Goal: Information Seeking & Learning: Find specific fact

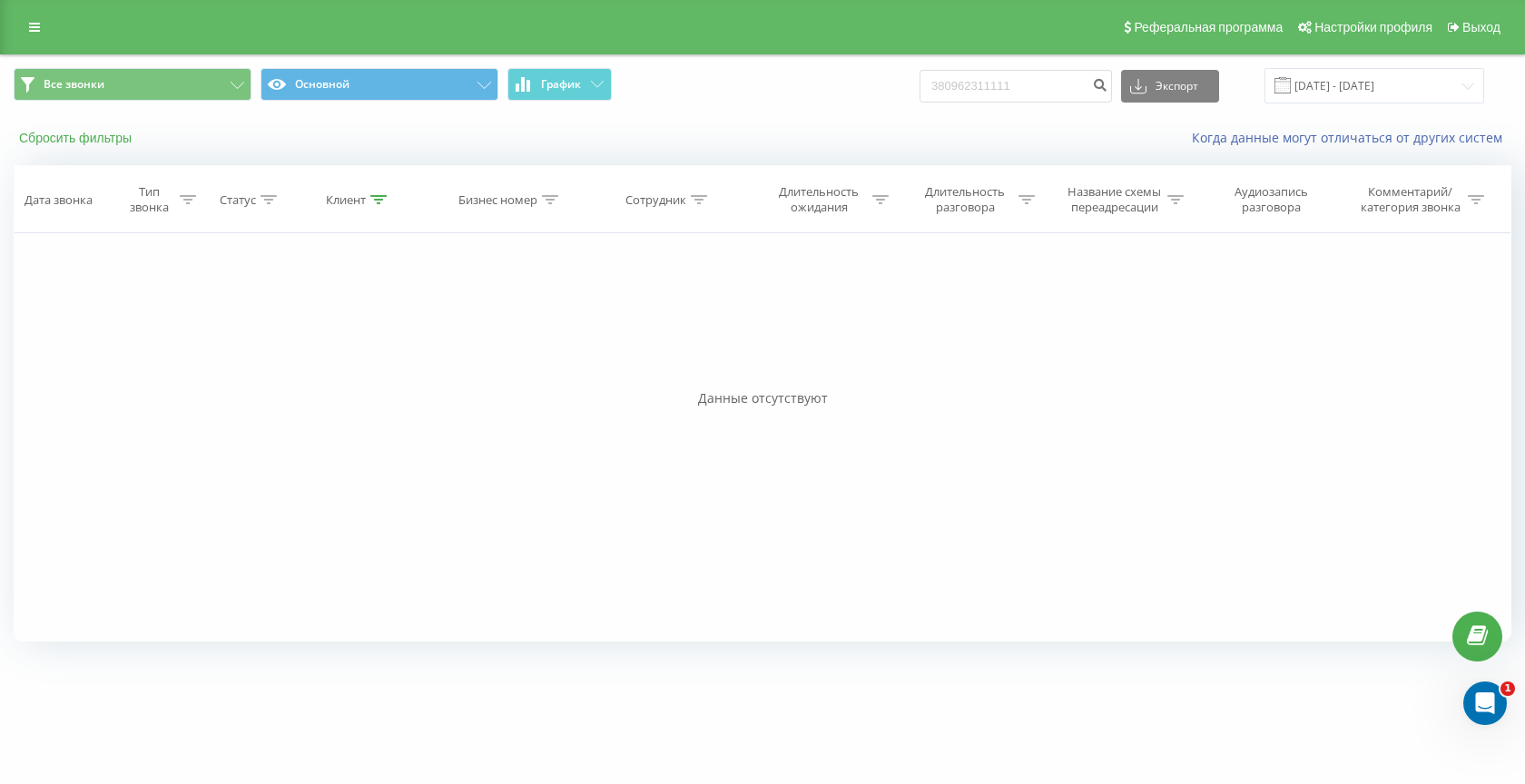
click at [82, 140] on button "Сбросить фильтры" at bounding box center [78, 137] width 127 height 16
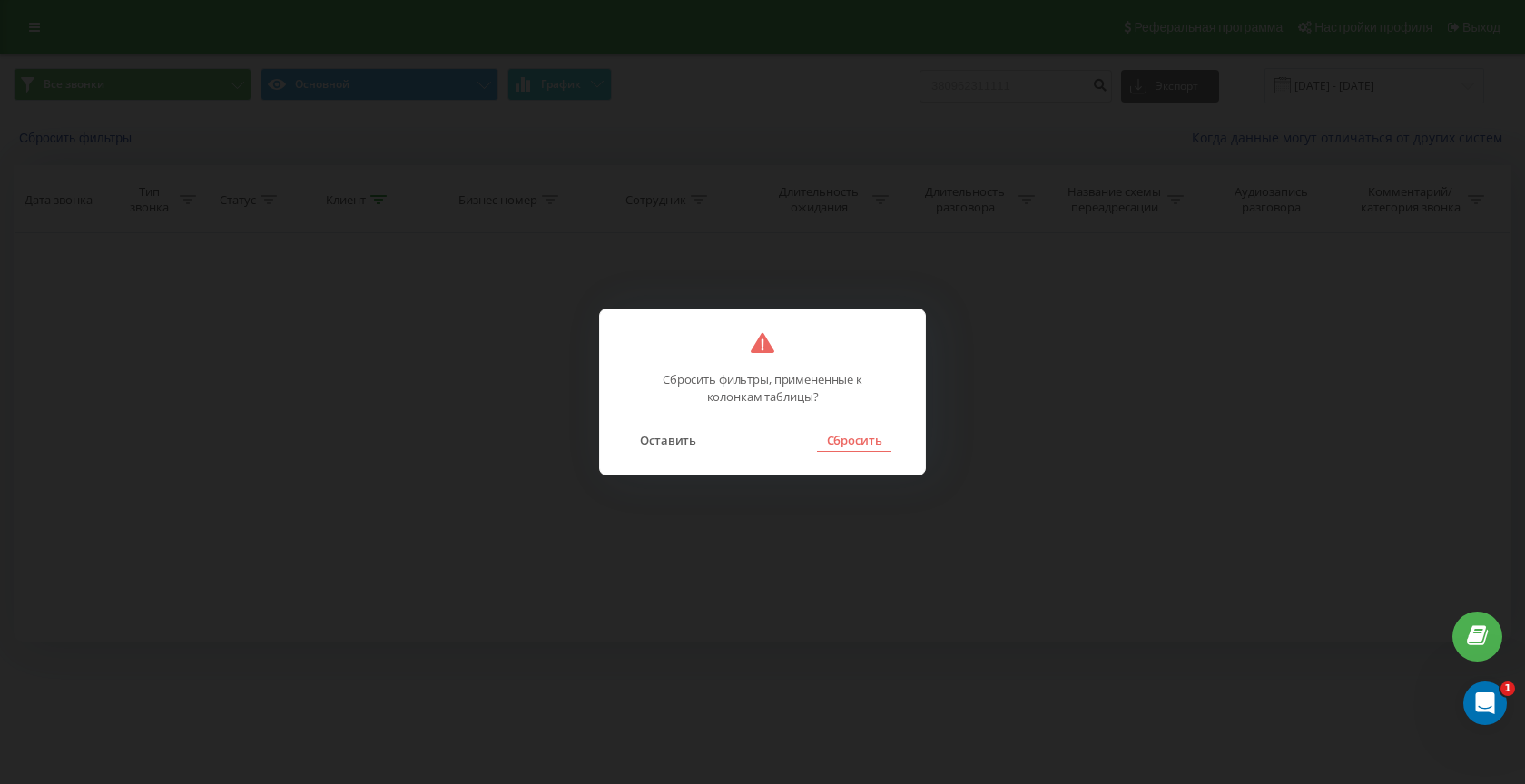
click at [870, 433] on button "Сбросить" at bounding box center [854, 439] width 74 height 23
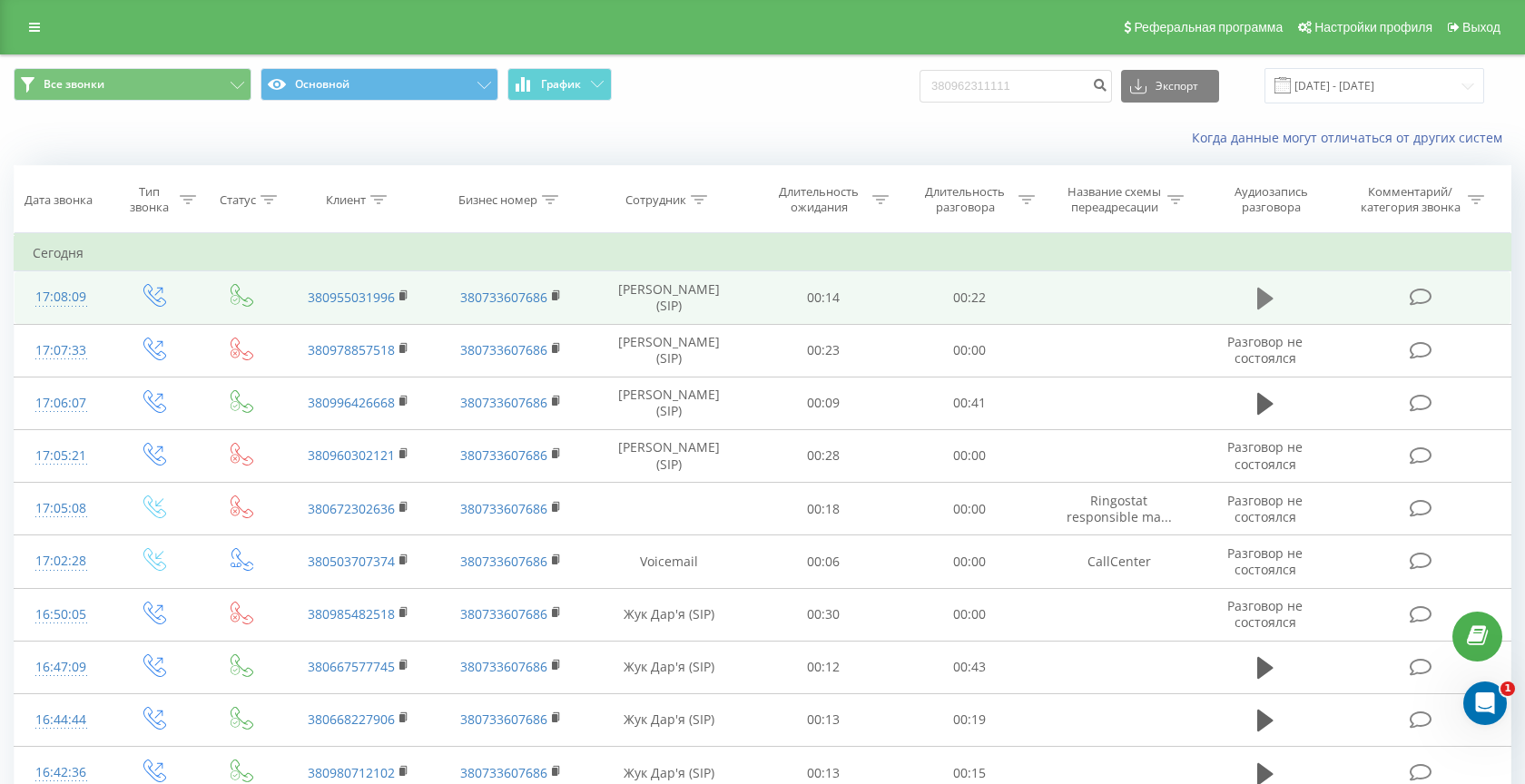
click at [1260, 307] on icon at bounding box center [1264, 298] width 16 height 25
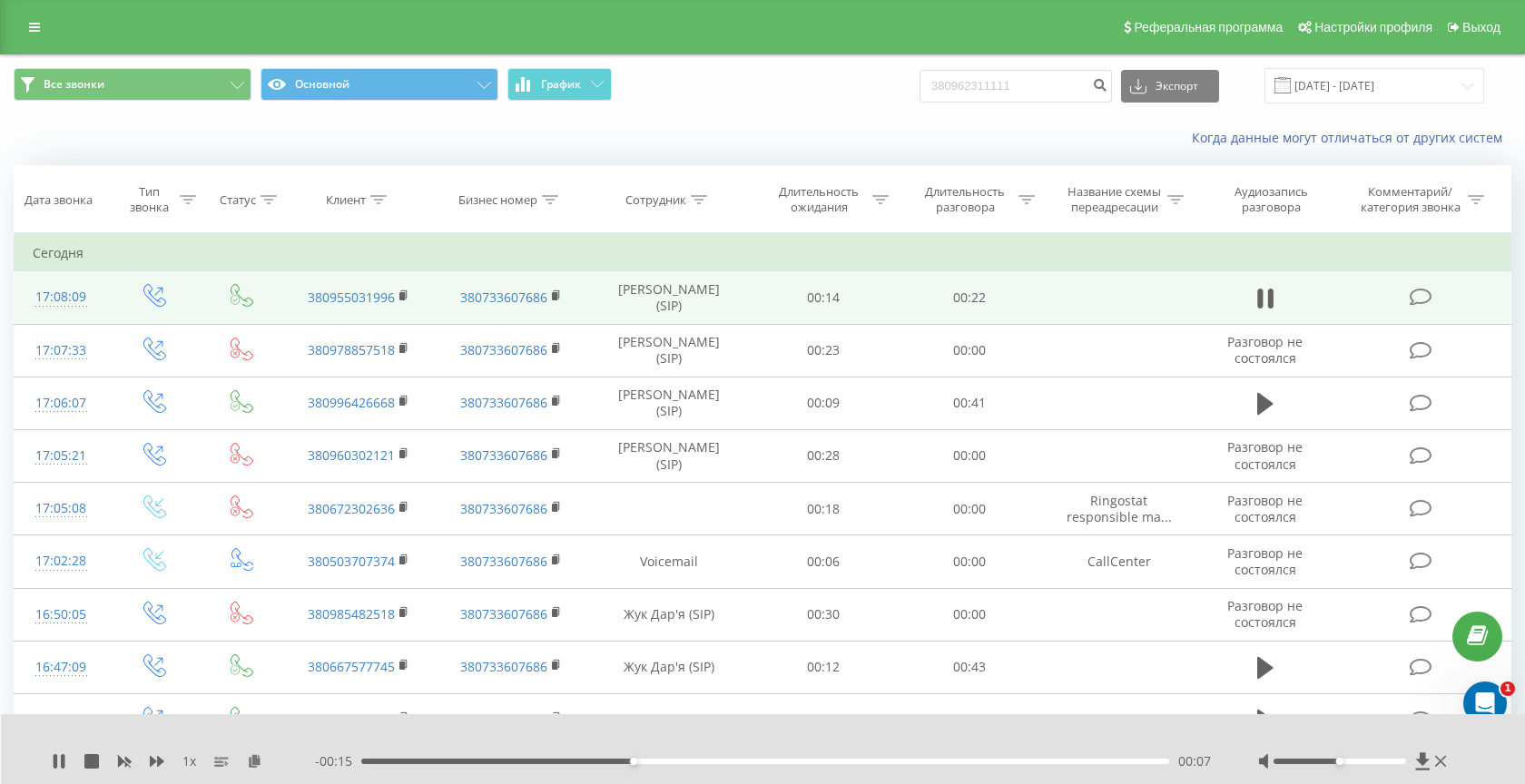
click at [755, 760] on div "00:07" at bounding box center [765, 761] width 808 height 6
click at [939, 760] on div "00:12" at bounding box center [765, 761] width 808 height 6
click at [64, 758] on icon at bounding box center [63, 762] width 4 height 15
click at [1031, 87] on input "380962311111" at bounding box center [1015, 86] width 193 height 33
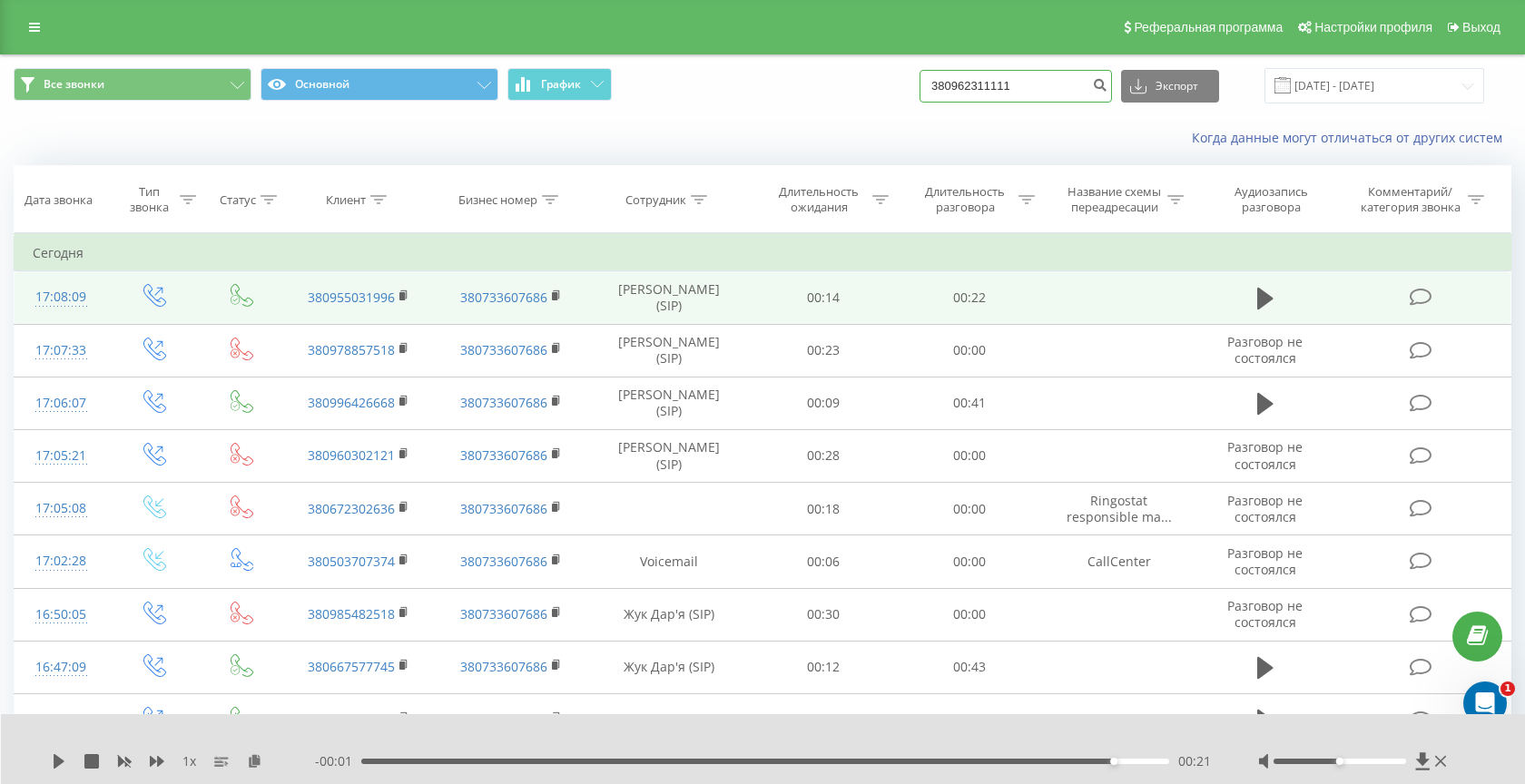
click at [1031, 87] on input "380962311111" at bounding box center [1015, 86] width 193 height 33
paste input "503707374"
type input "380503707374"
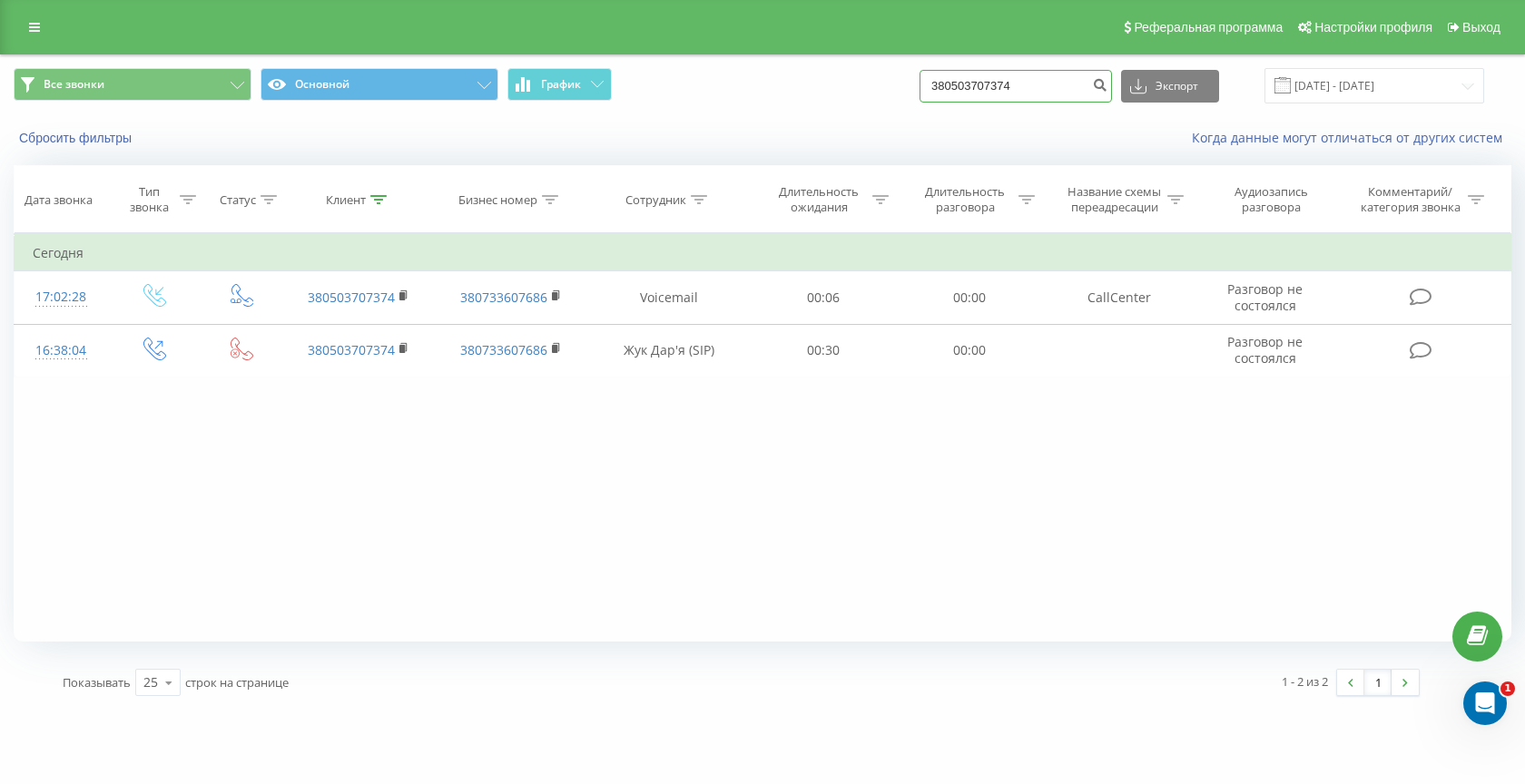
click at [1022, 89] on input "380503707374" at bounding box center [1015, 86] width 193 height 33
paste input "960302121"
type input "380960302121"
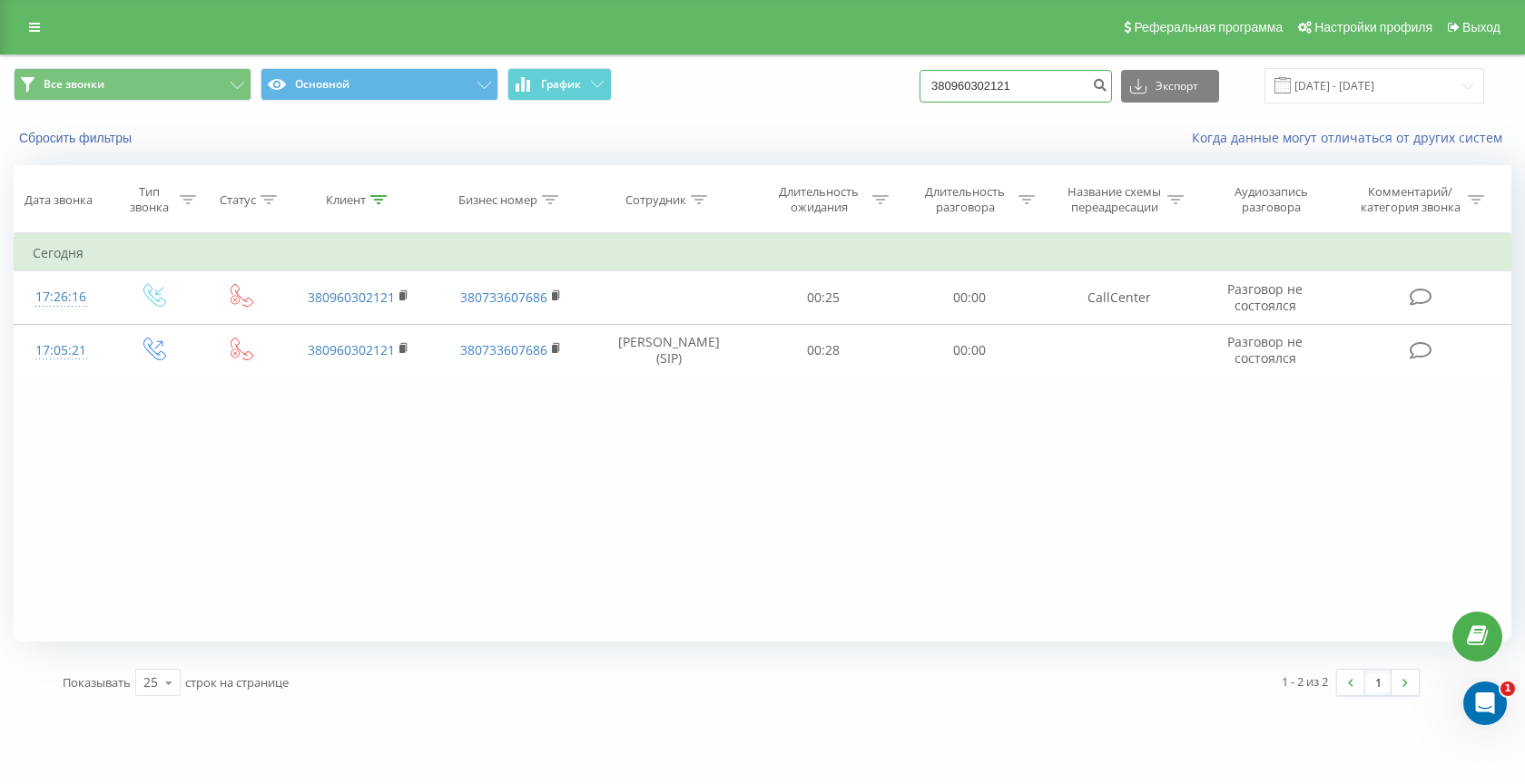
click at [1037, 98] on input "380960302121" at bounding box center [1015, 86] width 193 height 33
paste input "93886262"
type input "380993886262"
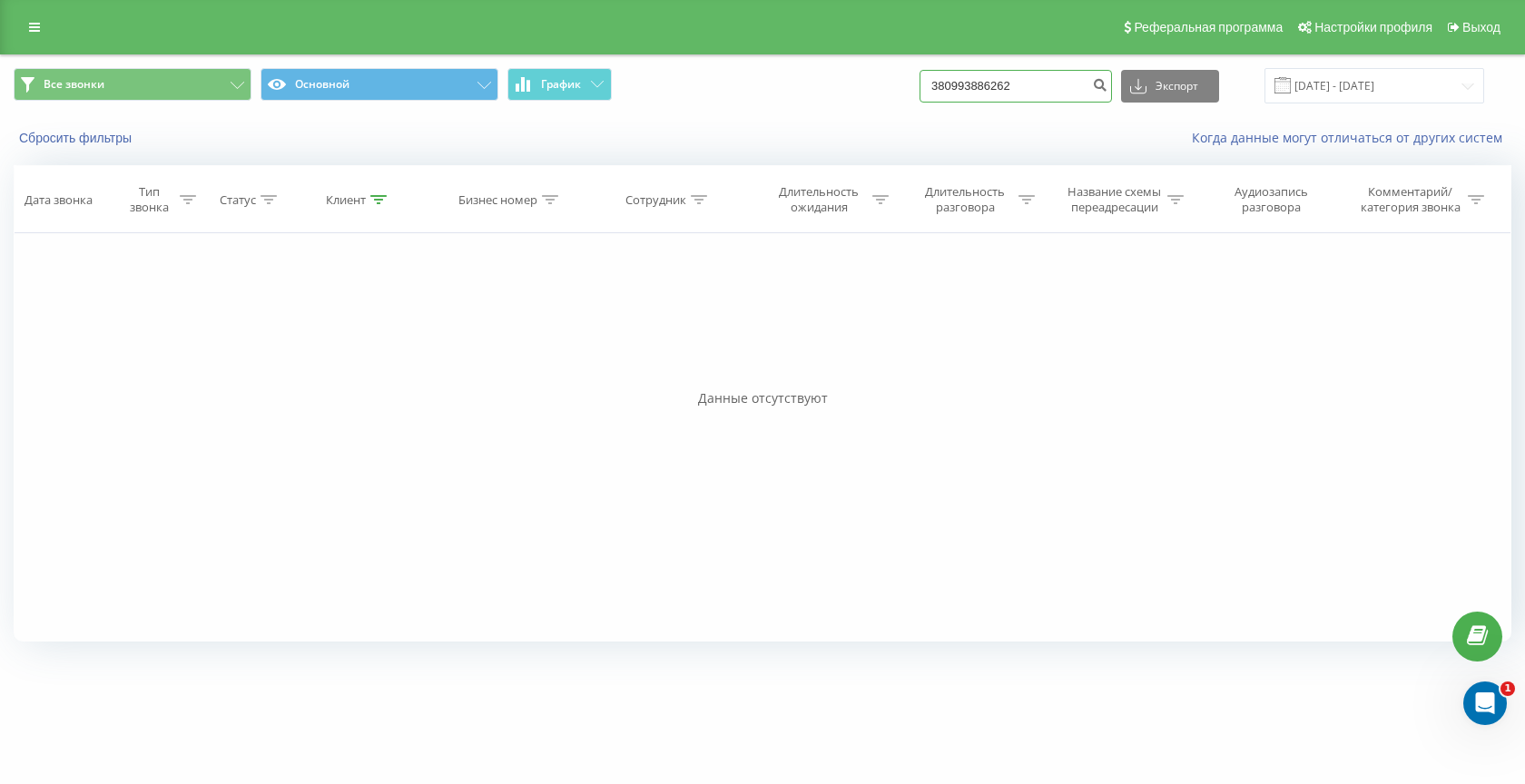
click at [992, 86] on input "380993886262" at bounding box center [1015, 86] width 193 height 33
type input "0993886262"
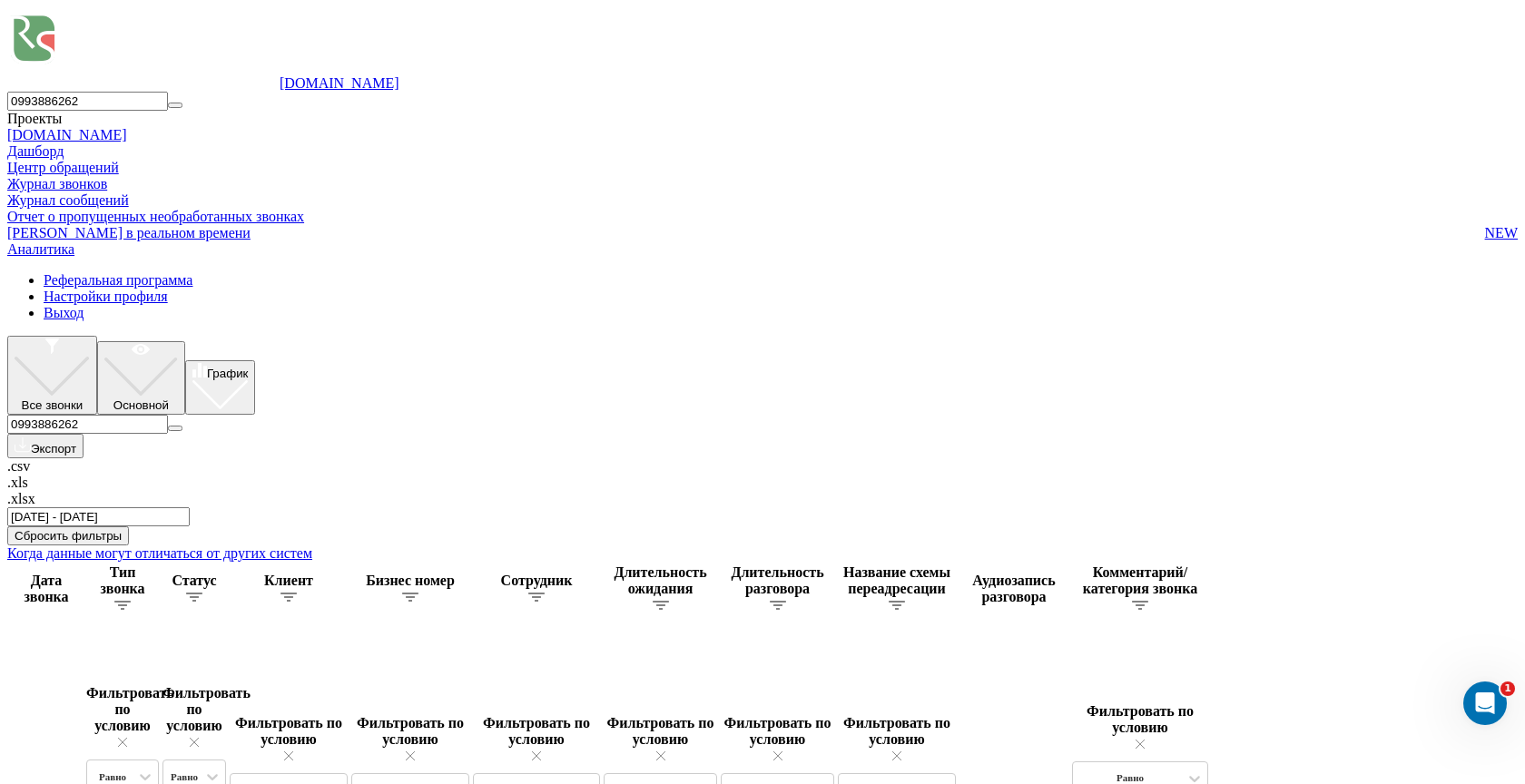
click at [185, 341] on button "Основной" at bounding box center [141, 378] width 88 height 74
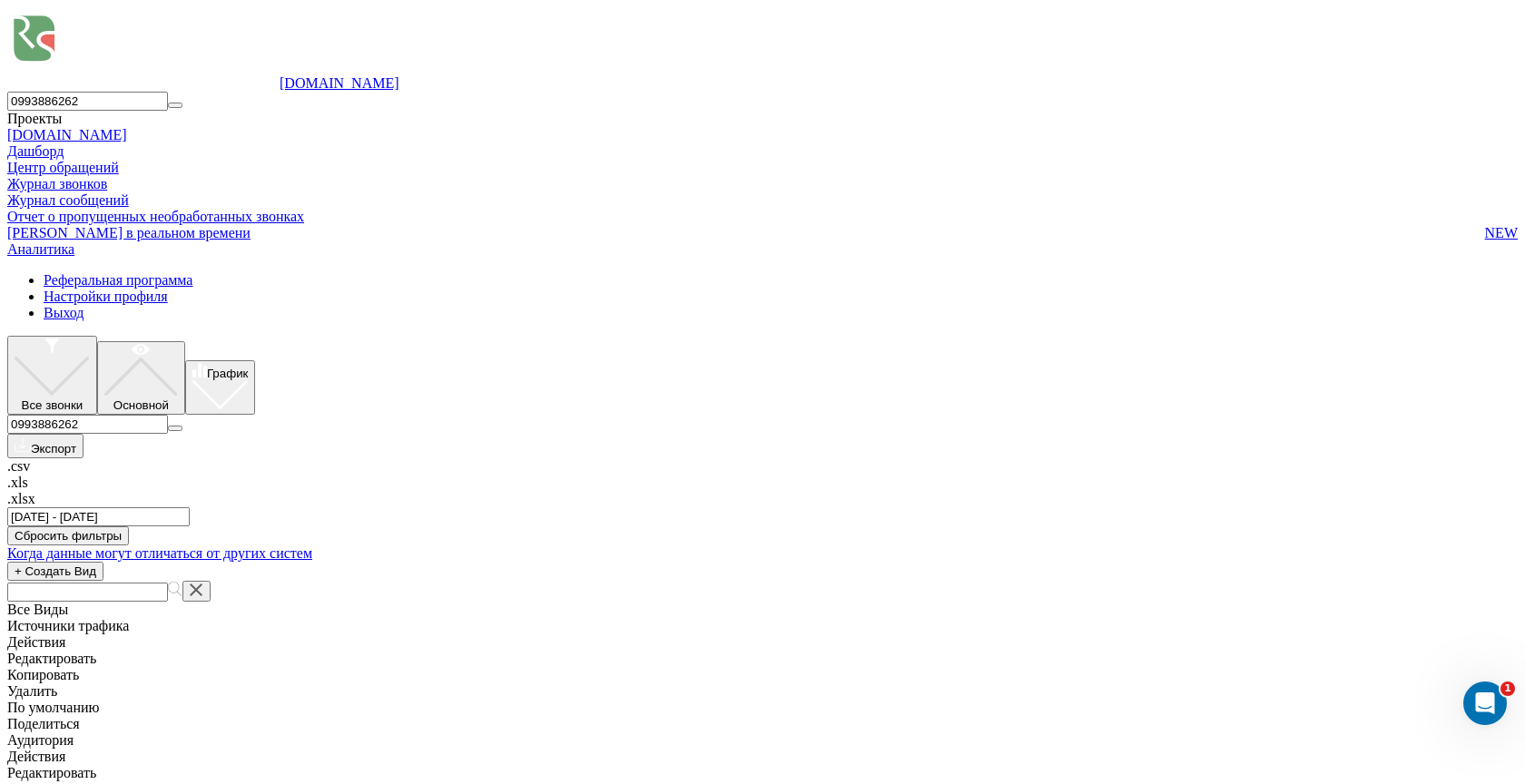
click at [129, 618] on span "Источники трафика" at bounding box center [68, 625] width 122 height 16
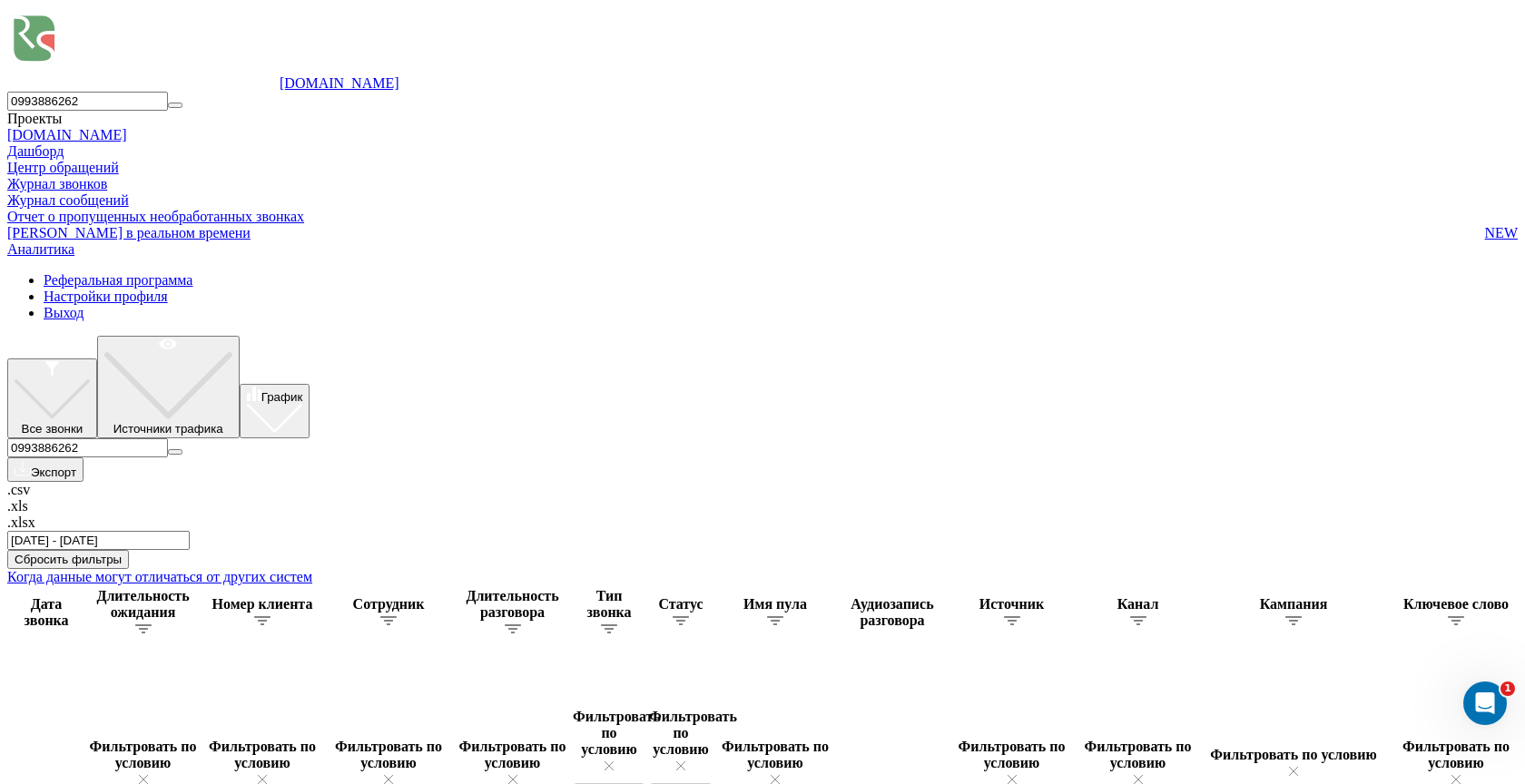
click at [239, 335] on button "Источники трафика" at bounding box center [168, 387] width 142 height 103
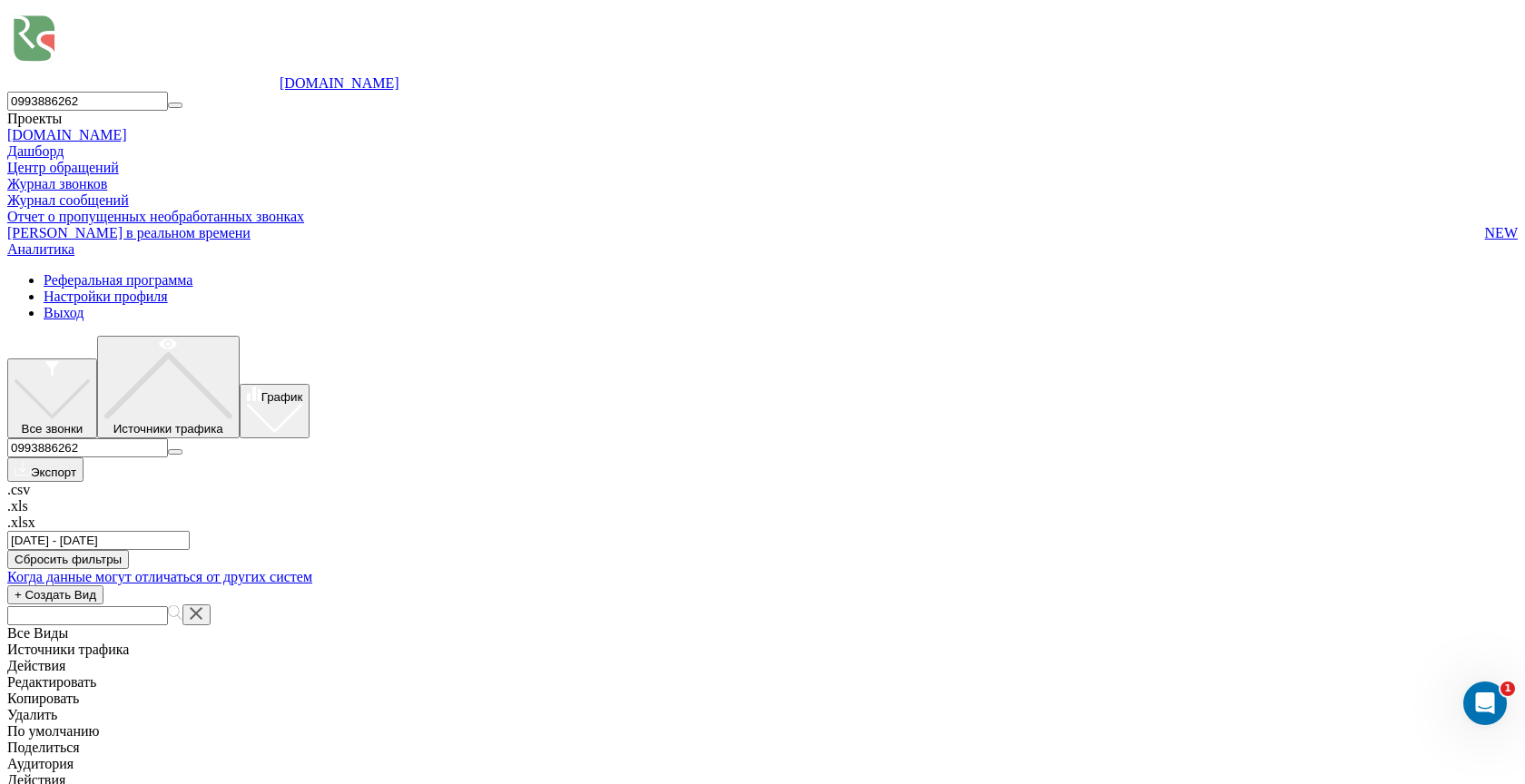
click at [129, 641] on span "Источники трафика" at bounding box center [68, 649] width 122 height 16
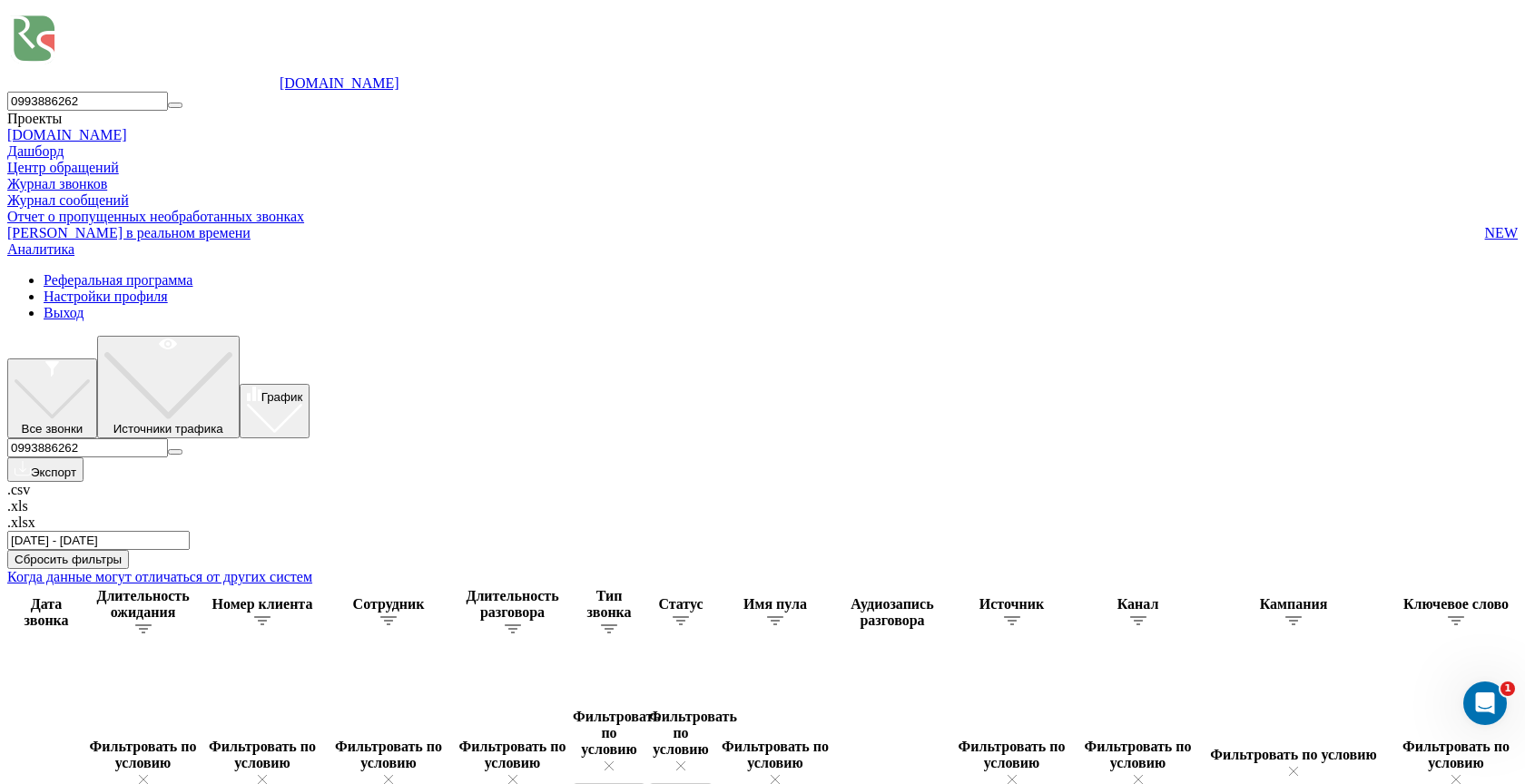
click at [1017, 335] on div "Все звонки Источники трафика График 0993886262 Экспорт .csv .xls .xlsx 20.05.20…" at bounding box center [762, 442] width 1510 height 214
click at [168, 438] on input "0993886262" at bounding box center [88, 448] width 161 height 19
paste input "38096130422"
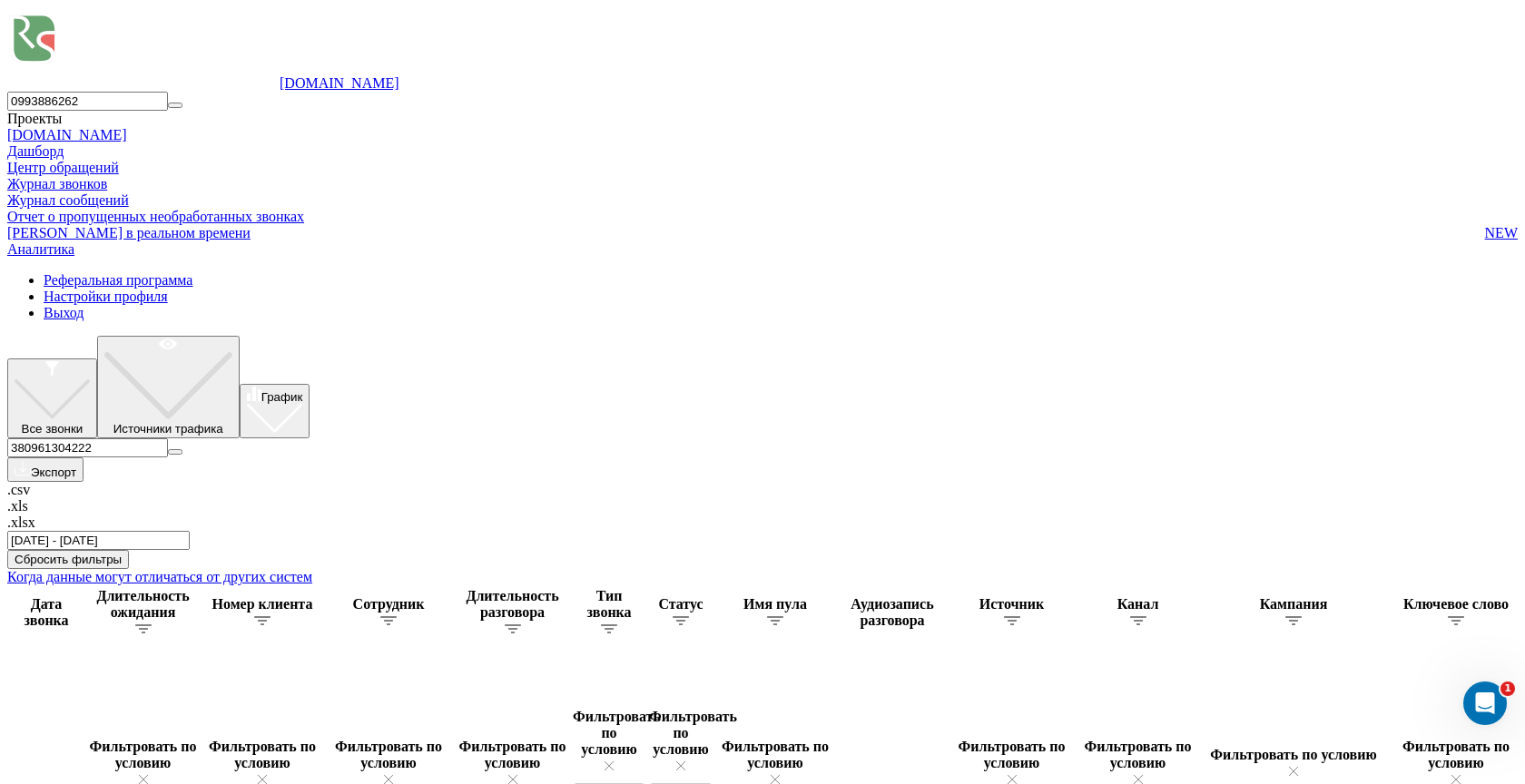
type input "380961304222"
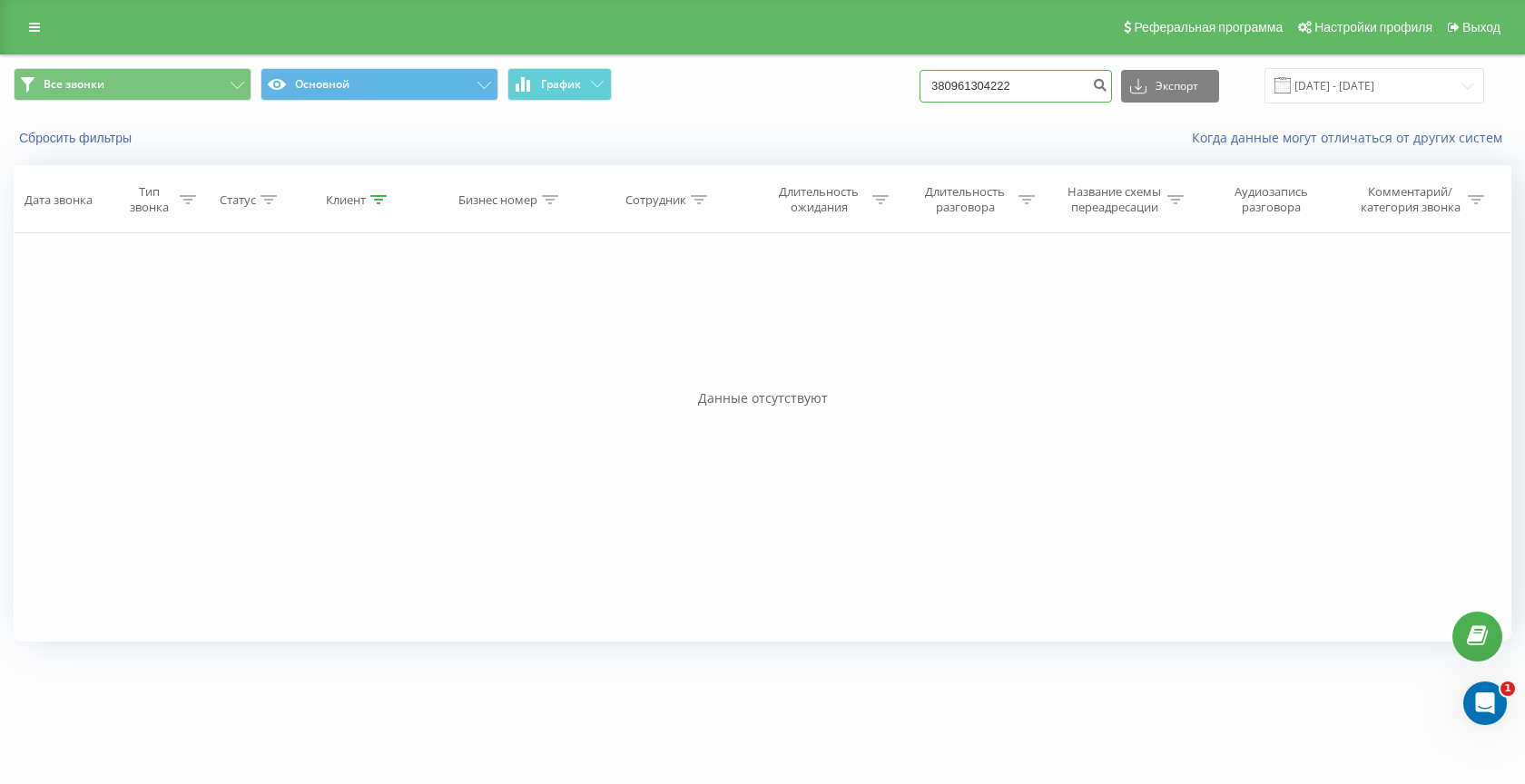
click at [1023, 96] on input "380961304222" at bounding box center [1015, 86] width 193 height 33
paste input "509409830"
type input "380509409830"
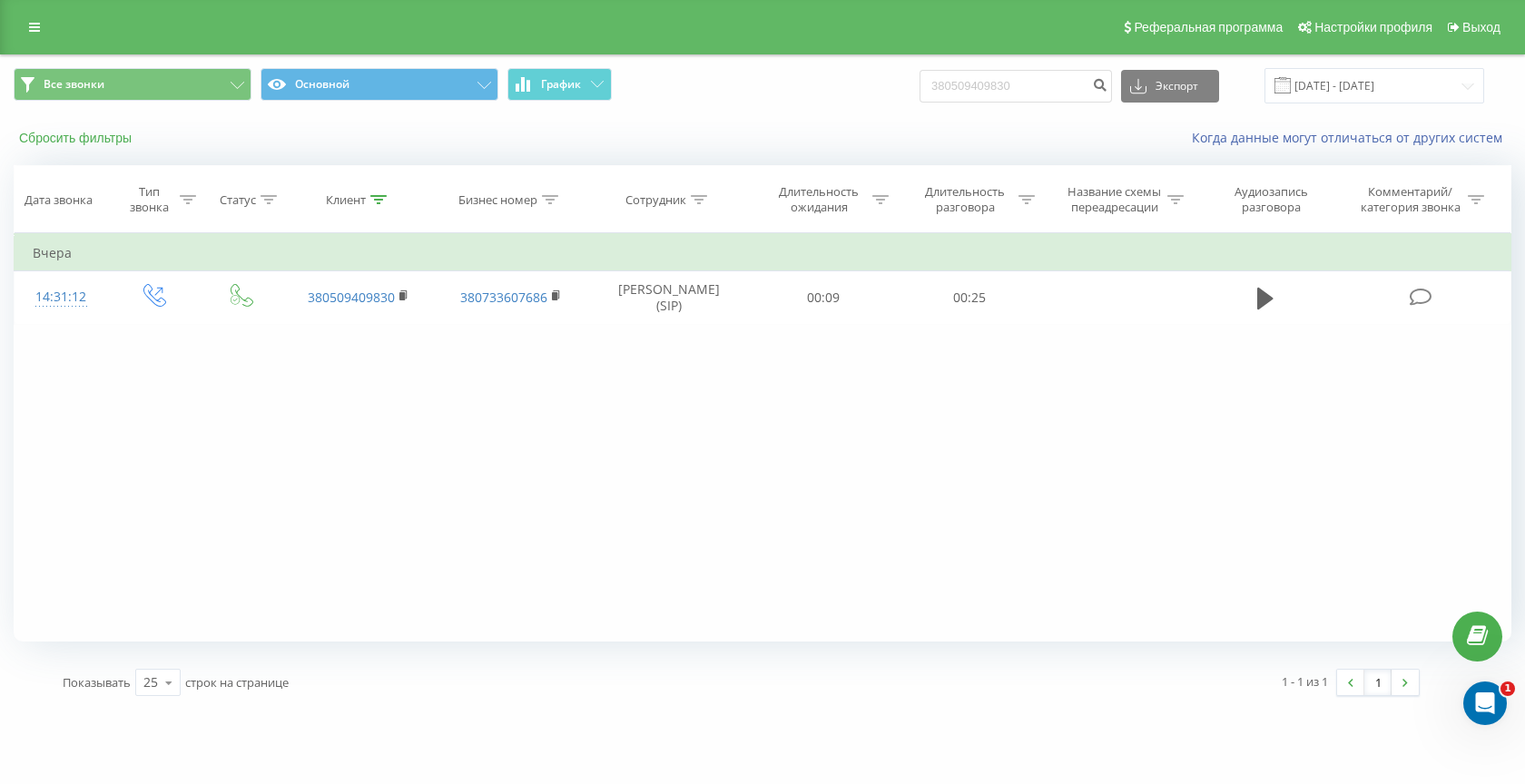
click at [95, 138] on button "Сбросить фильтры" at bounding box center [78, 137] width 127 height 16
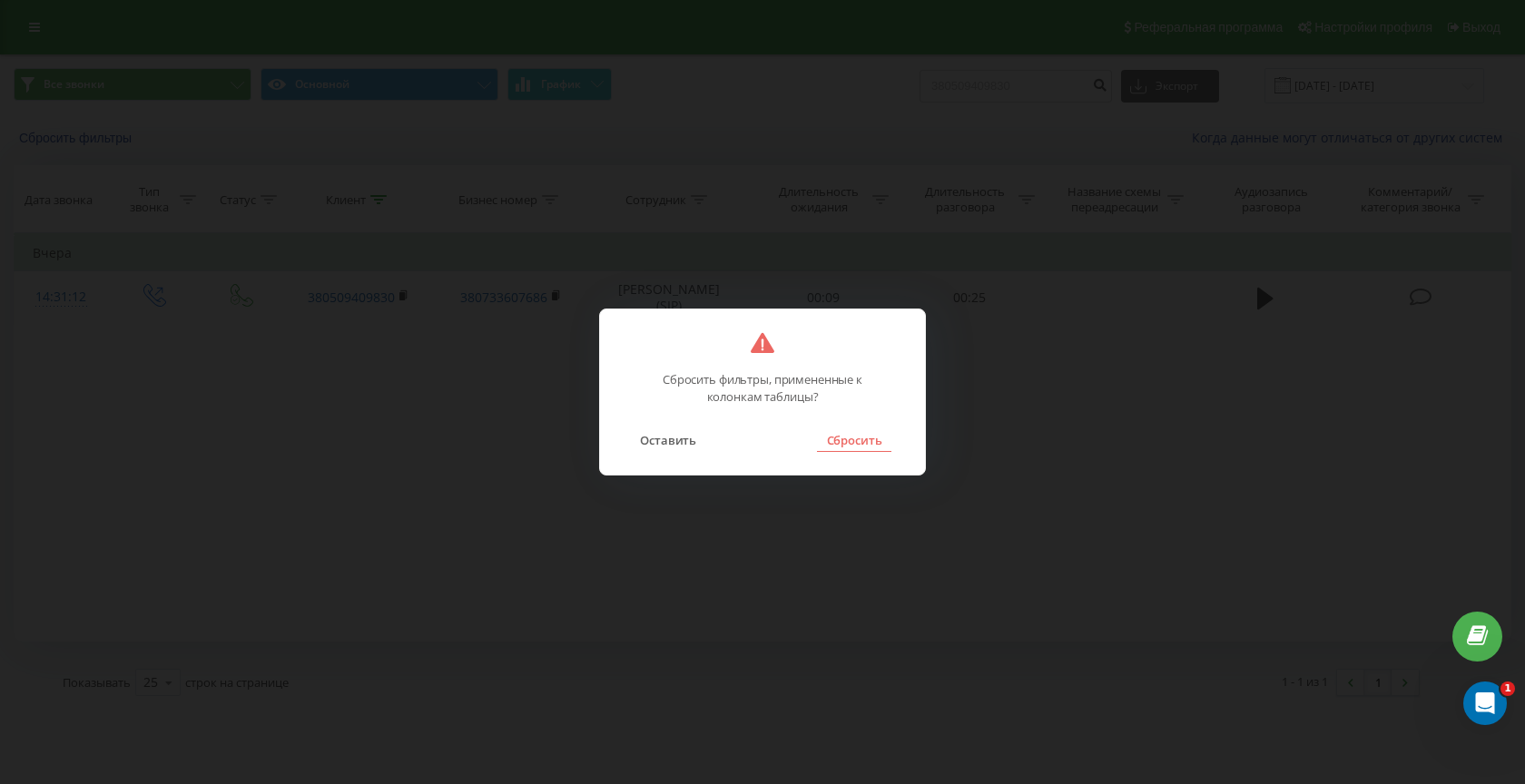
click at [856, 430] on button "Сбросить" at bounding box center [854, 439] width 74 height 23
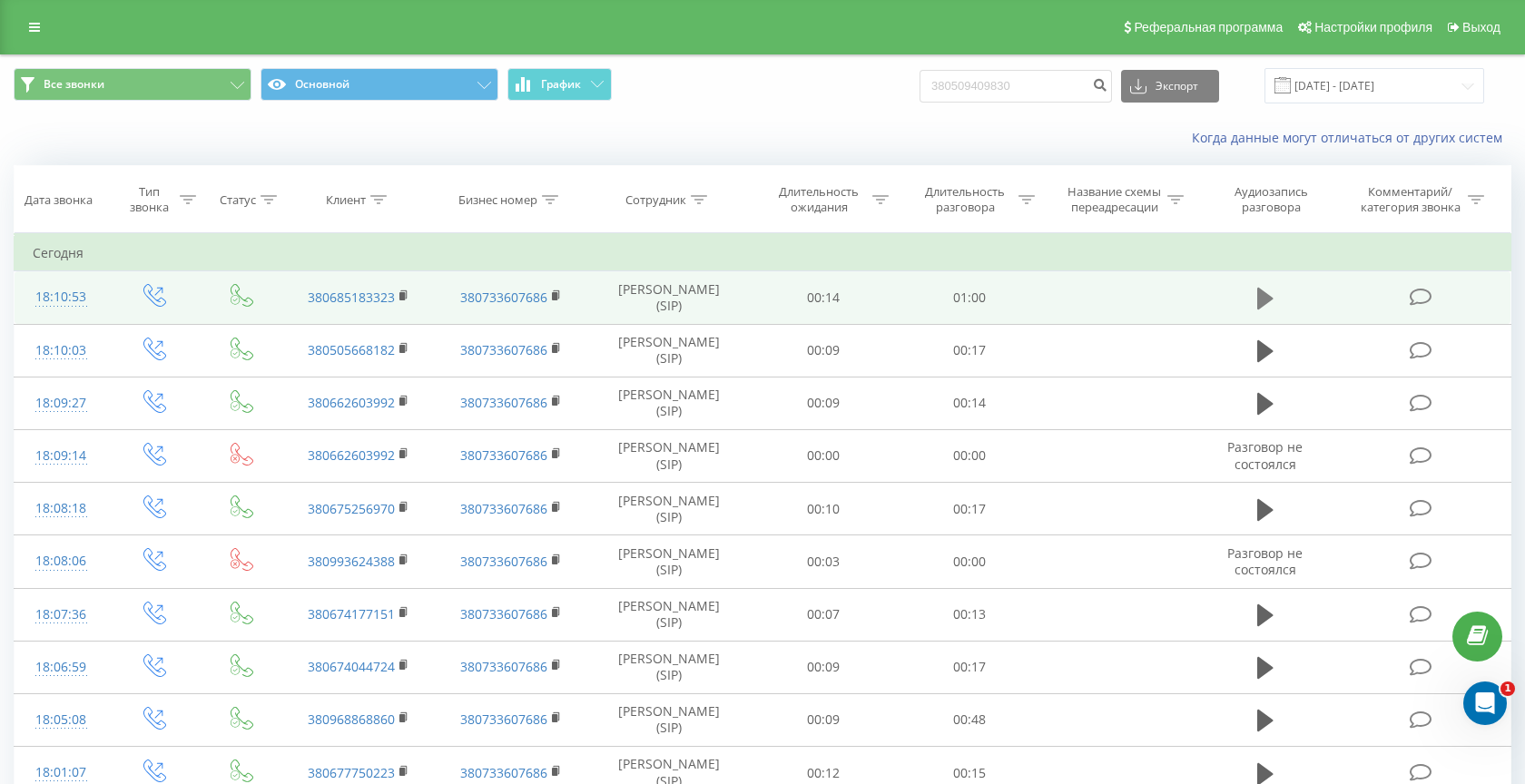
click at [1261, 299] on icon at bounding box center [1264, 298] width 16 height 21
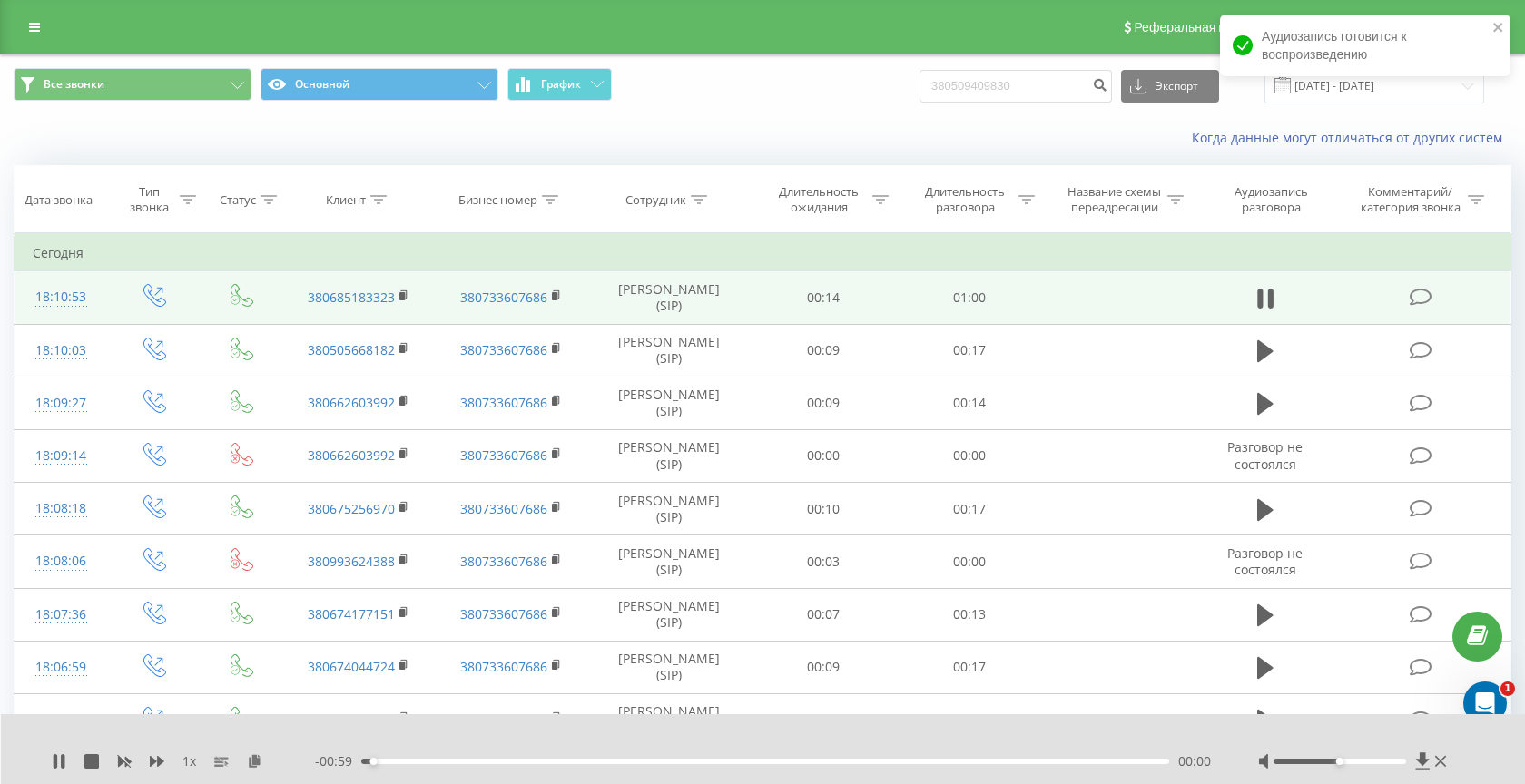
click at [693, 760] on div "00:00" at bounding box center [765, 761] width 808 height 6
click at [787, 762] on div "00:26" at bounding box center [765, 761] width 808 height 6
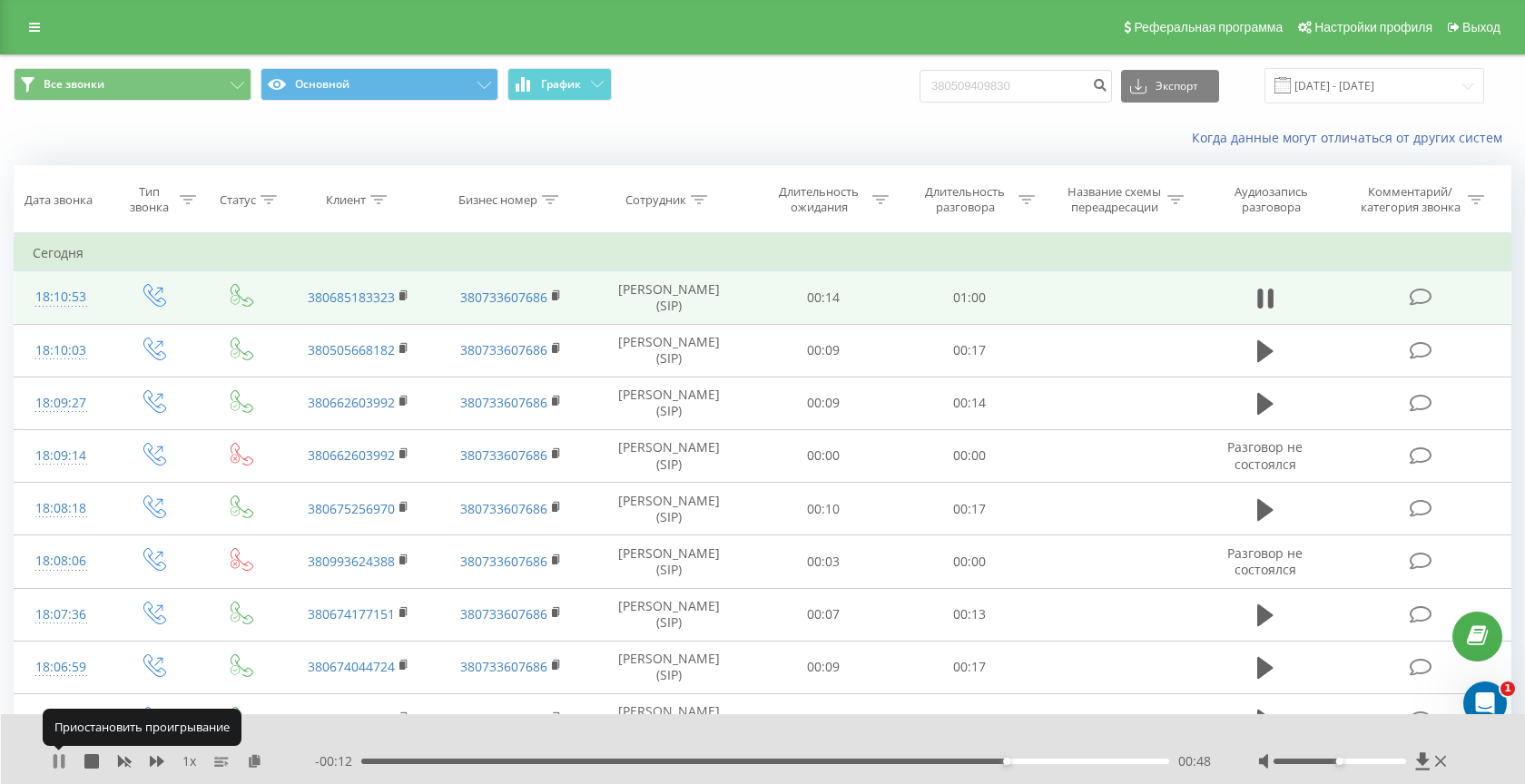
click at [56, 760] on icon at bounding box center [55, 762] width 4 height 15
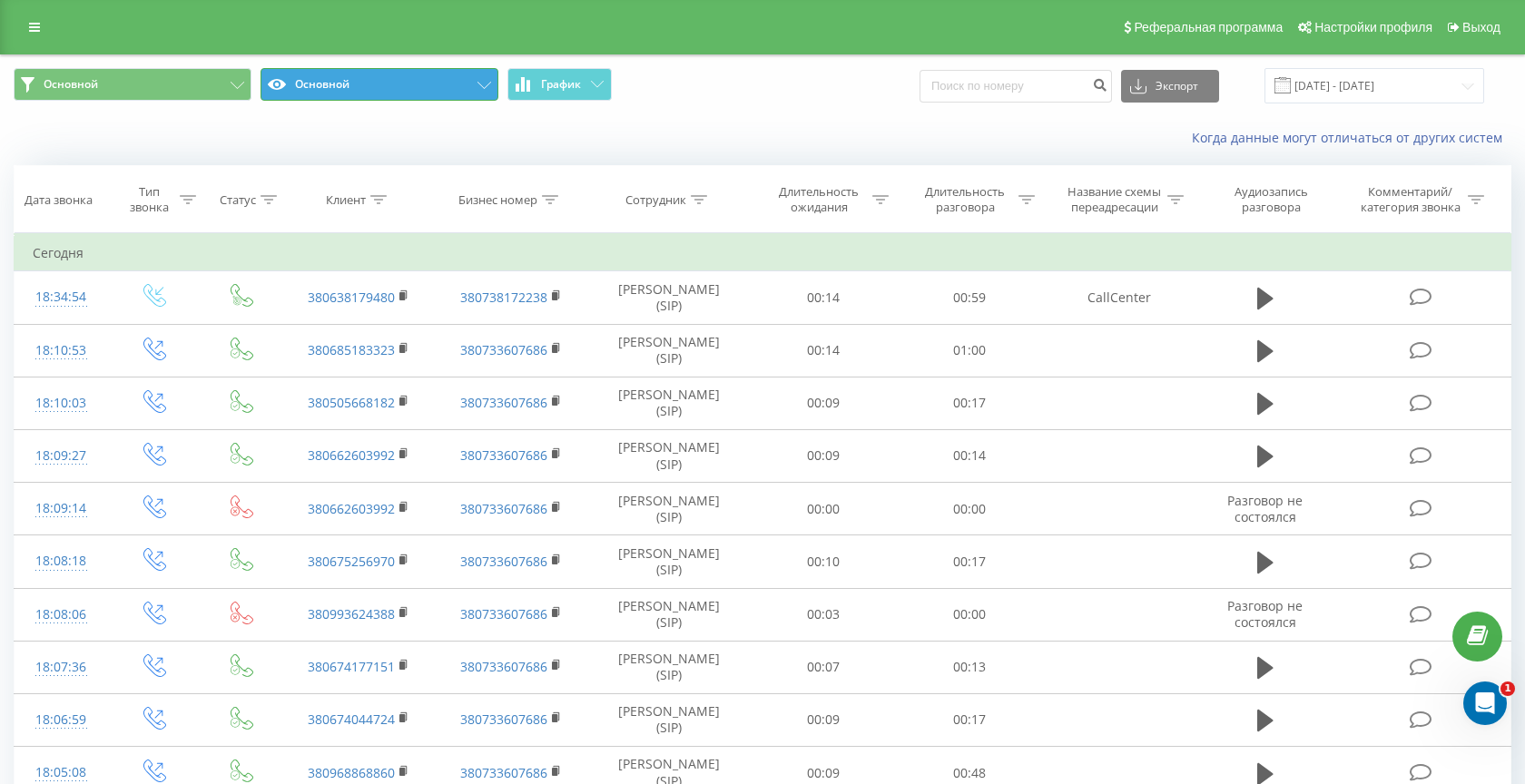
click at [356, 78] on button "Основной" at bounding box center [380, 84] width 237 height 33
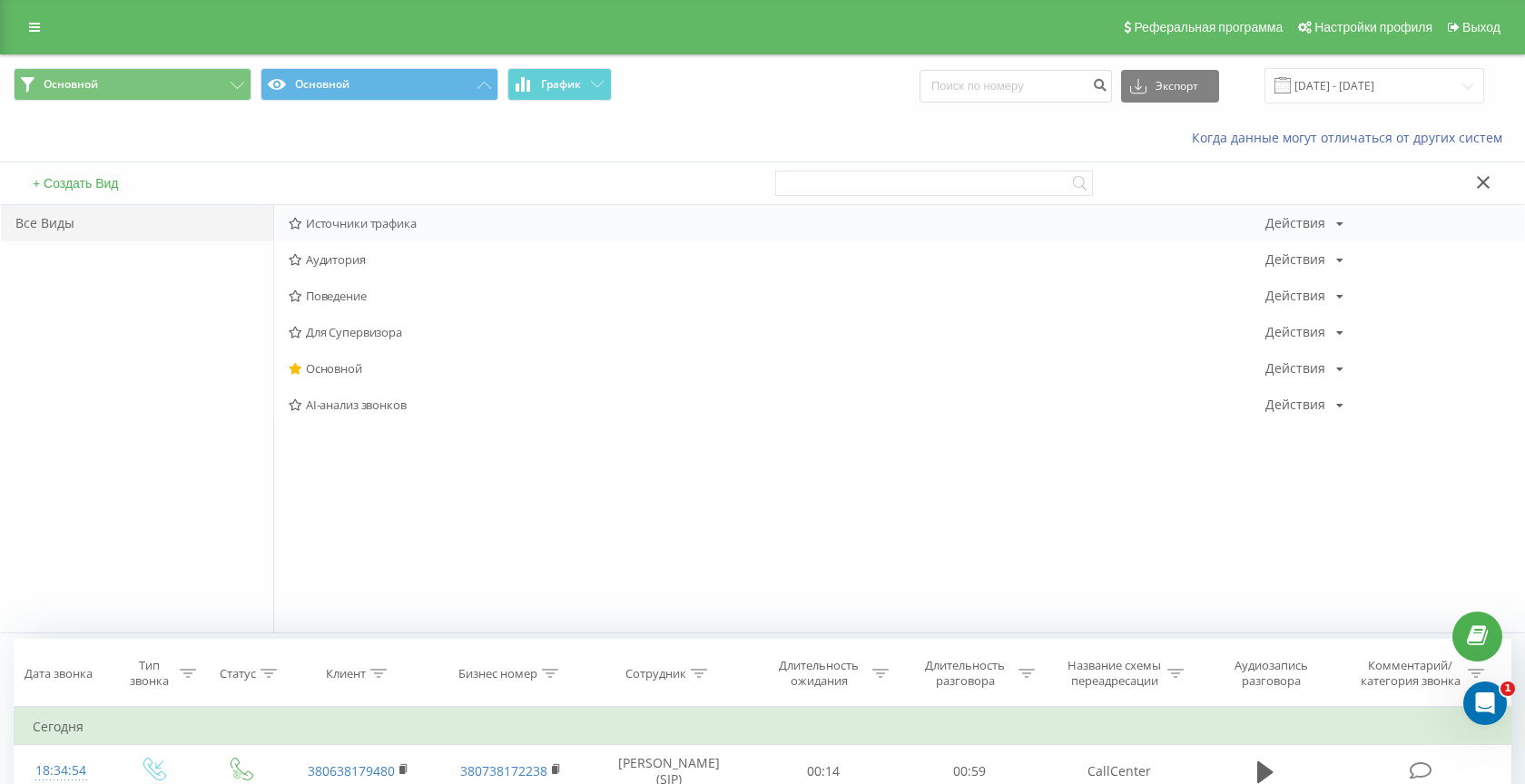
click at [353, 222] on span "Источники трафика" at bounding box center [777, 223] width 976 height 13
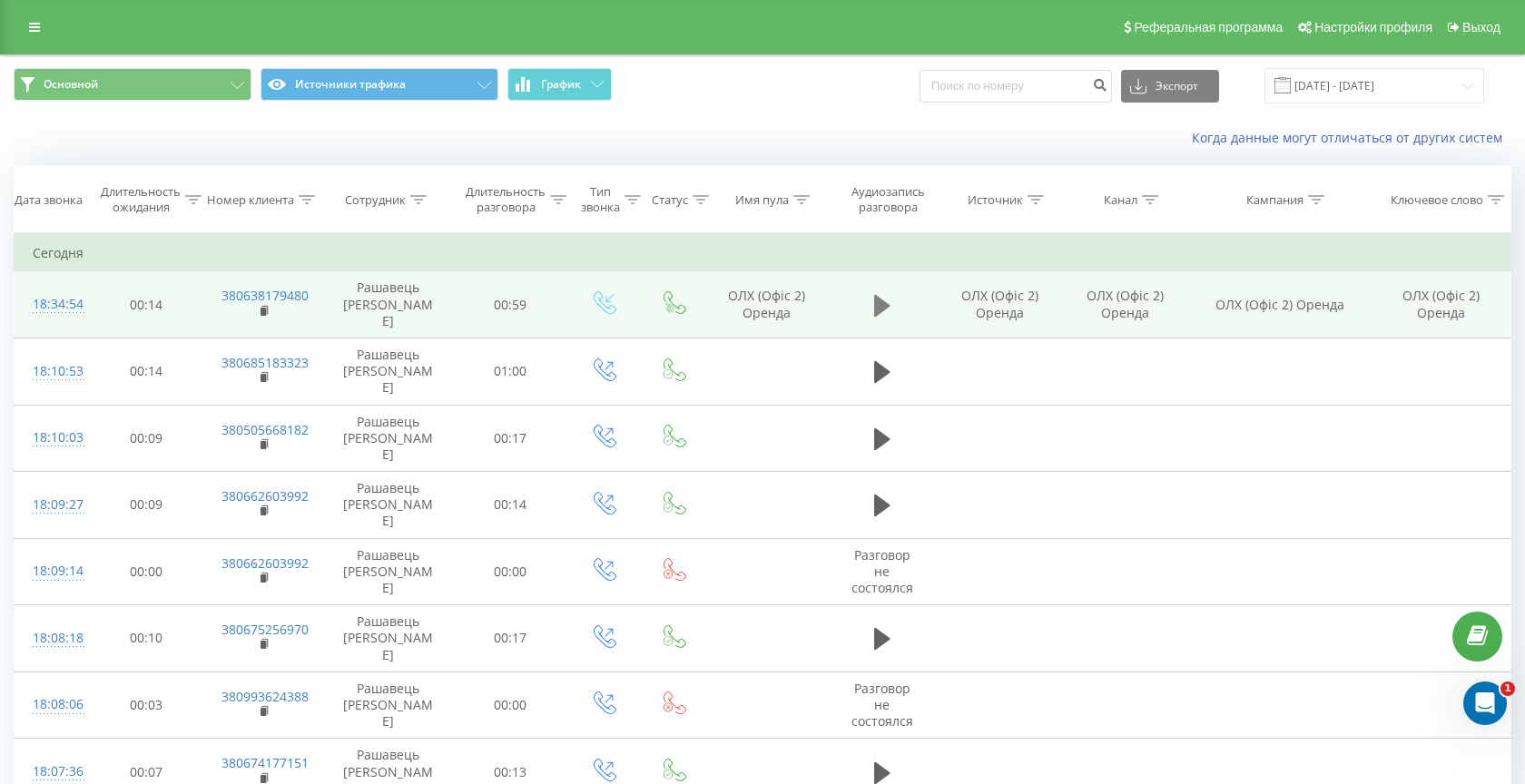
click at [870, 300] on button at bounding box center [882, 306] width 27 height 27
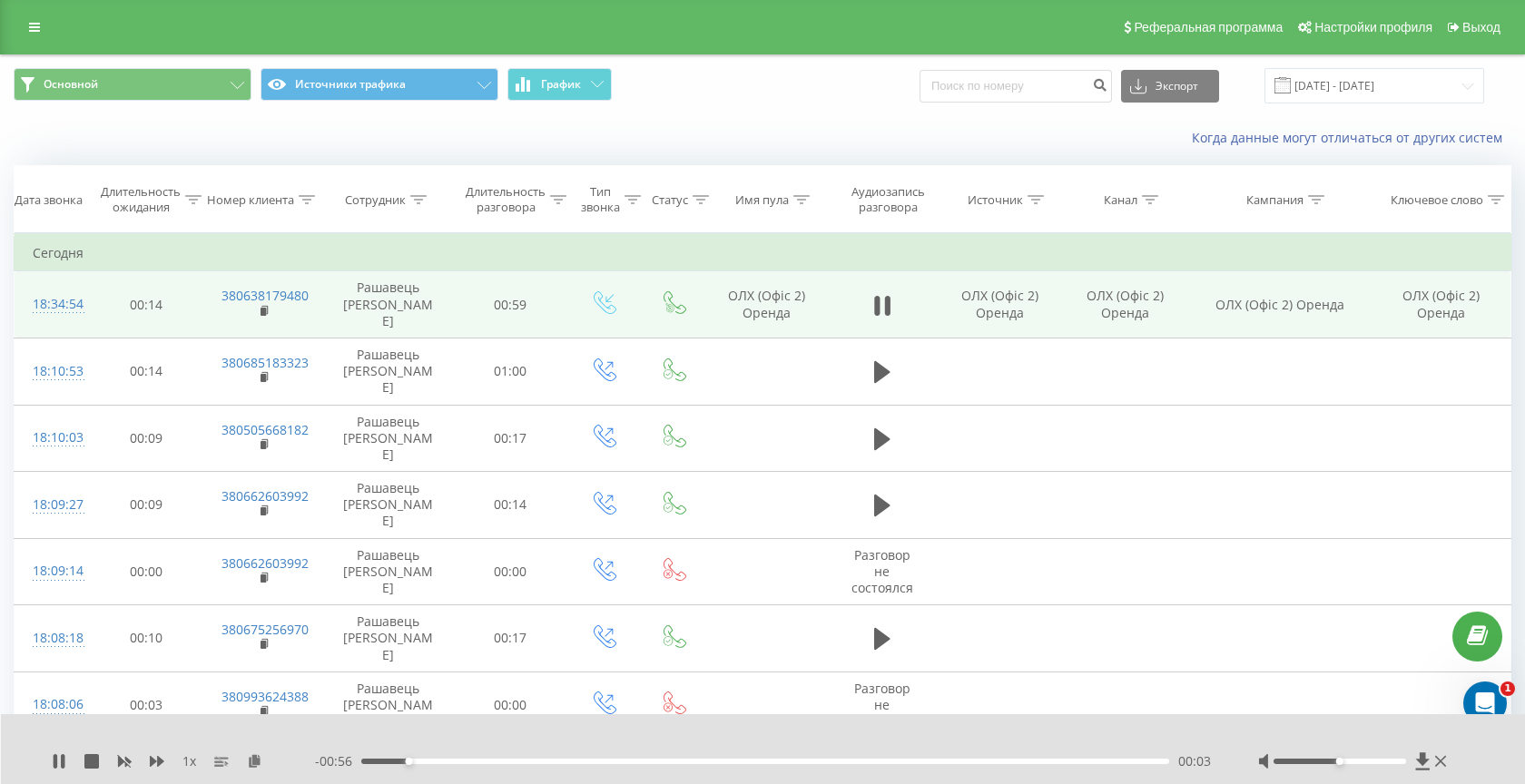
click at [528, 760] on div "00:03" at bounding box center [765, 761] width 808 height 6
click at [264, 307] on rect at bounding box center [264, 311] width 6 height 8
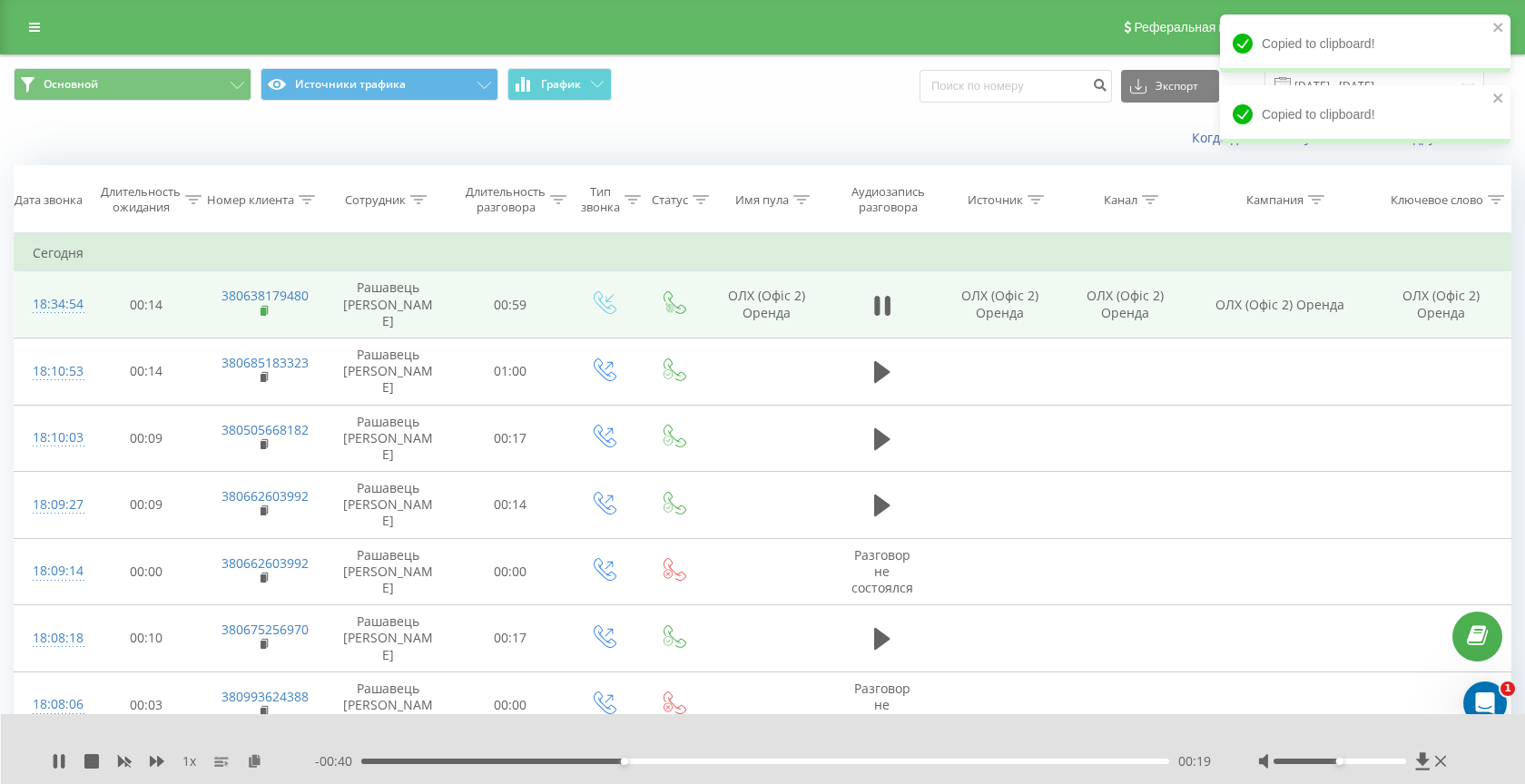
click at [264, 307] on rect at bounding box center [264, 311] width 6 height 8
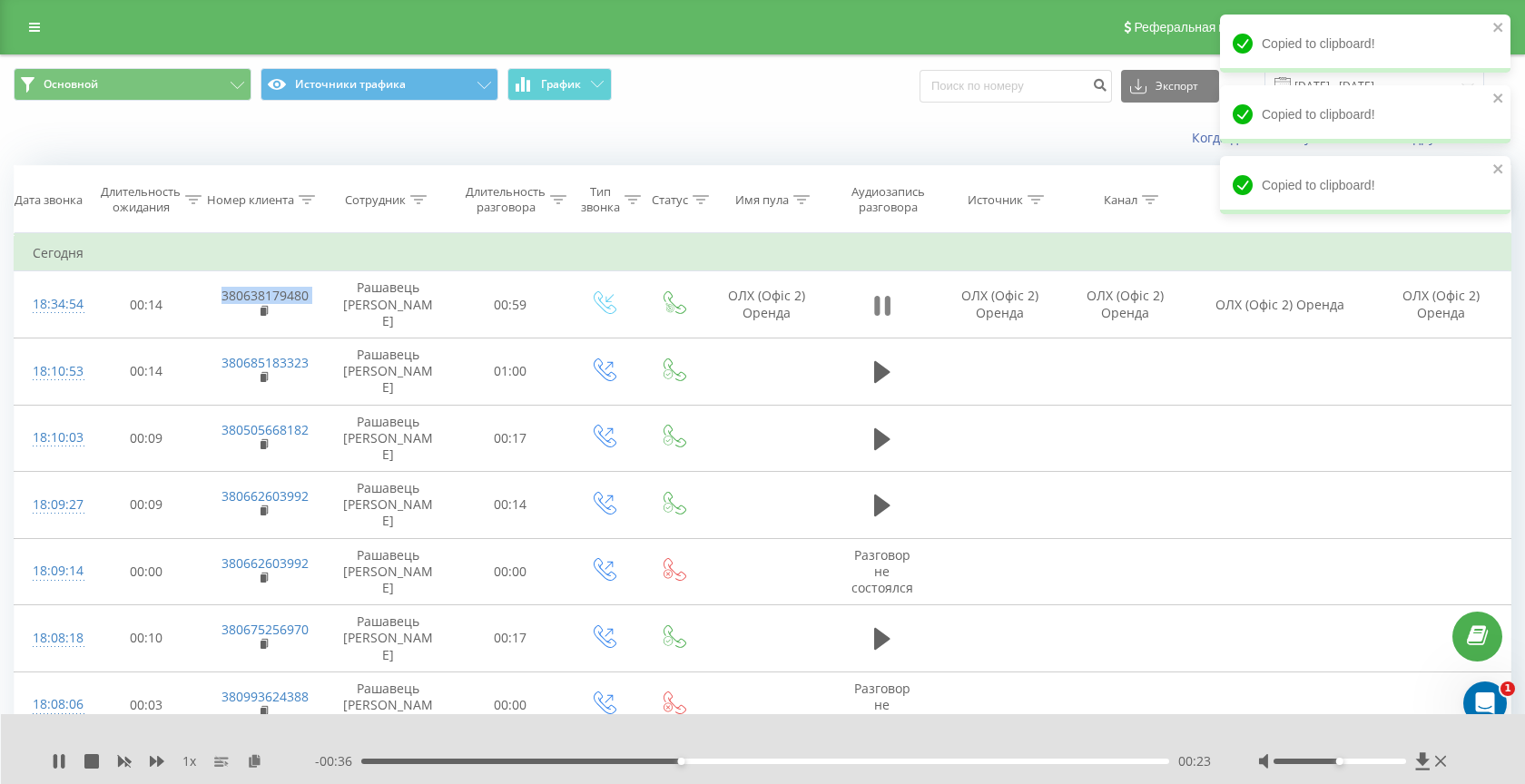
click at [881, 300] on icon at bounding box center [882, 306] width 16 height 25
click at [62, 758] on icon at bounding box center [59, 762] width 15 height 15
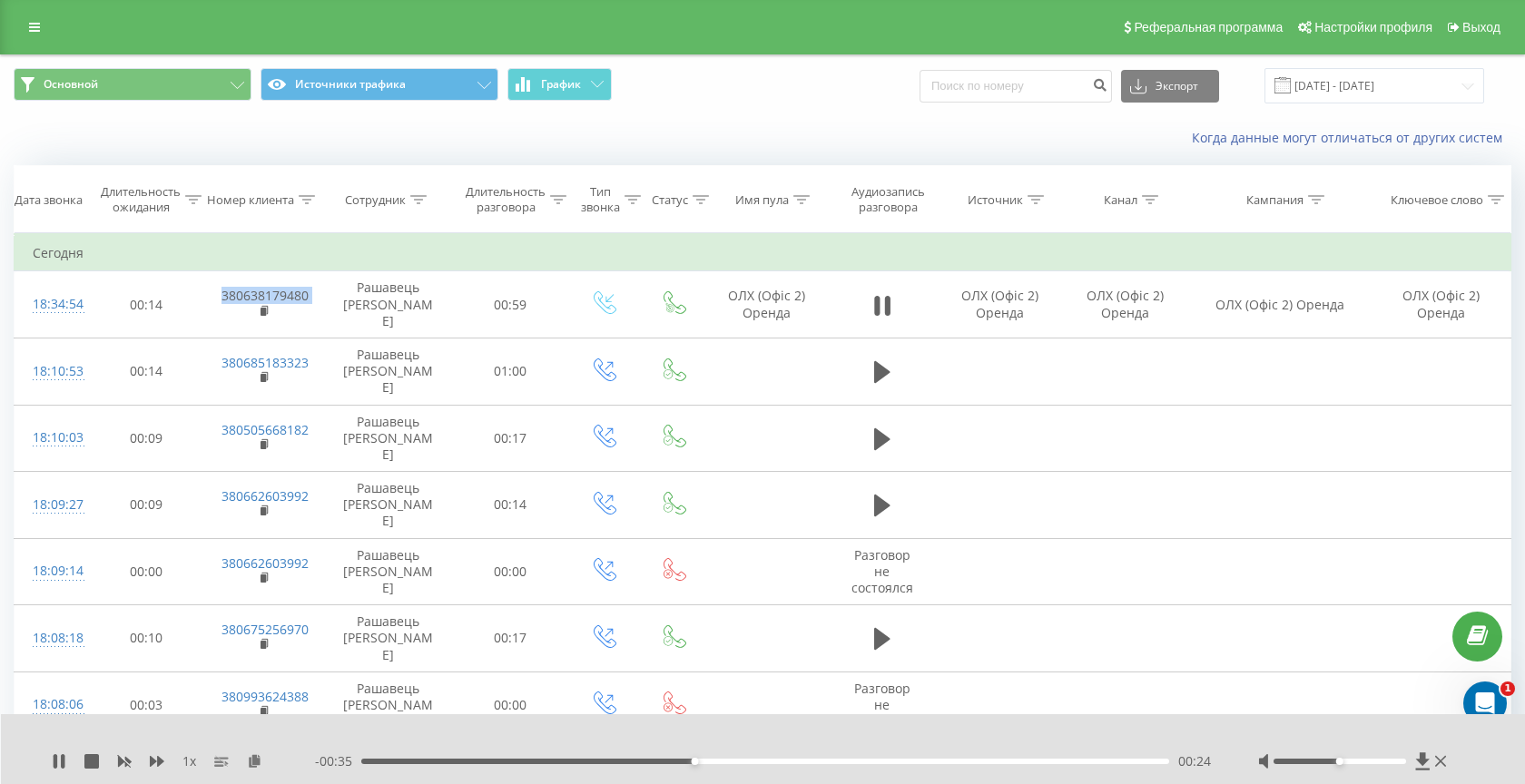
click at [613, 759] on div "00:24" at bounding box center [765, 761] width 808 height 6
click at [56, 765] on icon at bounding box center [55, 762] width 4 height 15
